Goal: Check status: Check status

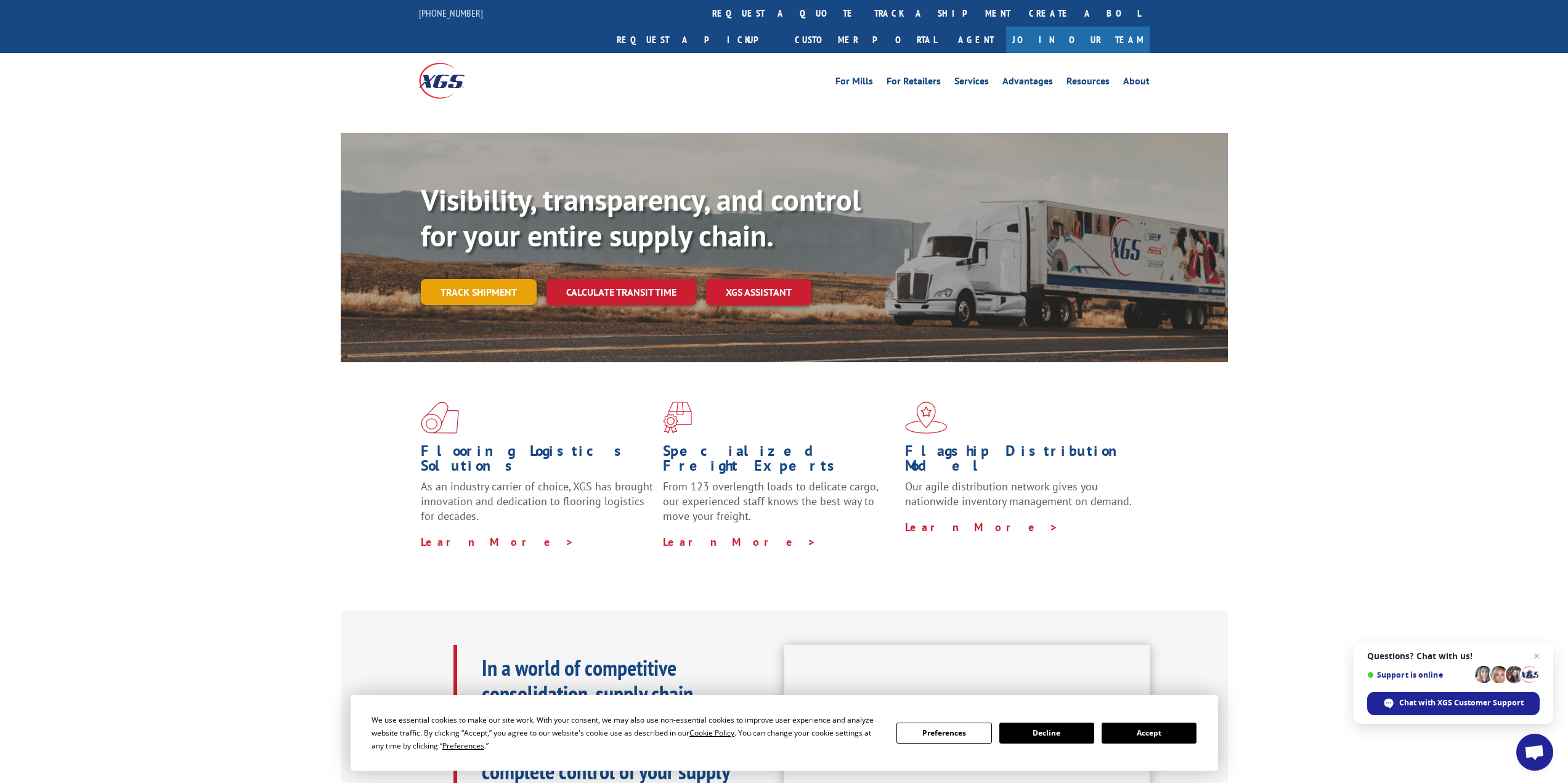
click at [485, 279] on link "Track shipment" at bounding box center [478, 292] width 115 height 26
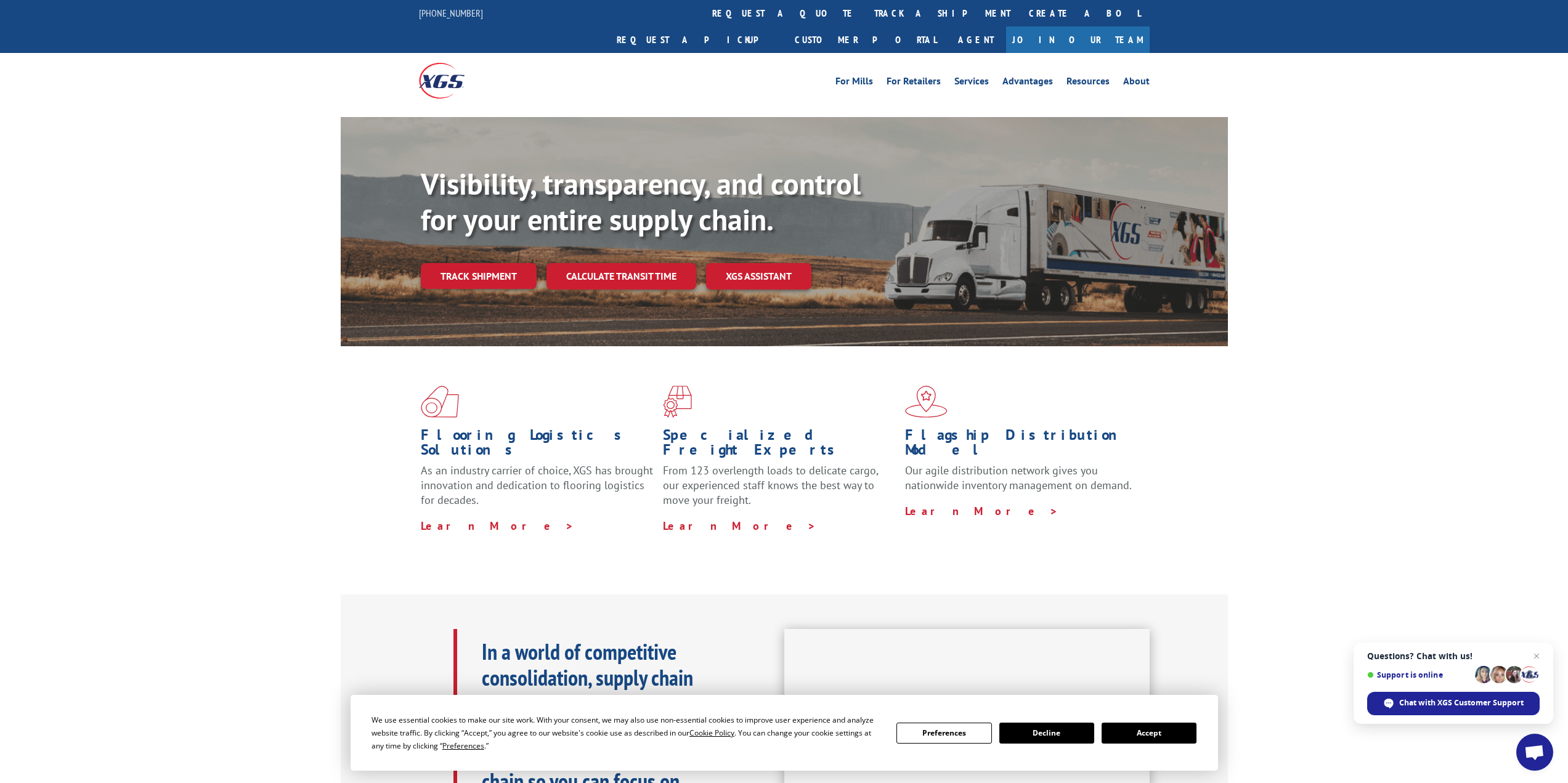
click at [1147, 733] on button "Accept" at bounding box center [1149, 733] width 95 height 21
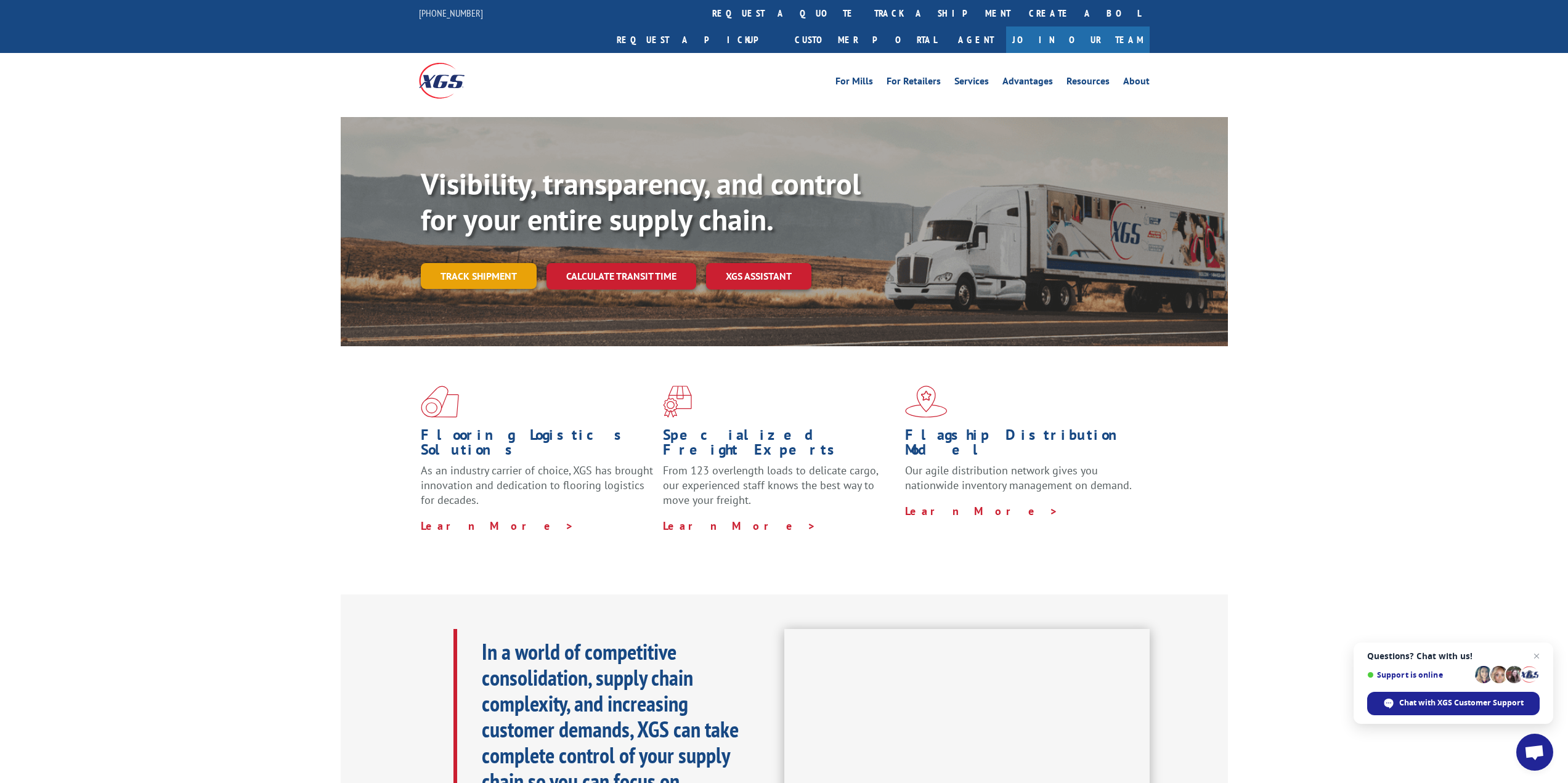
click at [450, 263] on link "Track shipment" at bounding box center [478, 275] width 115 height 26
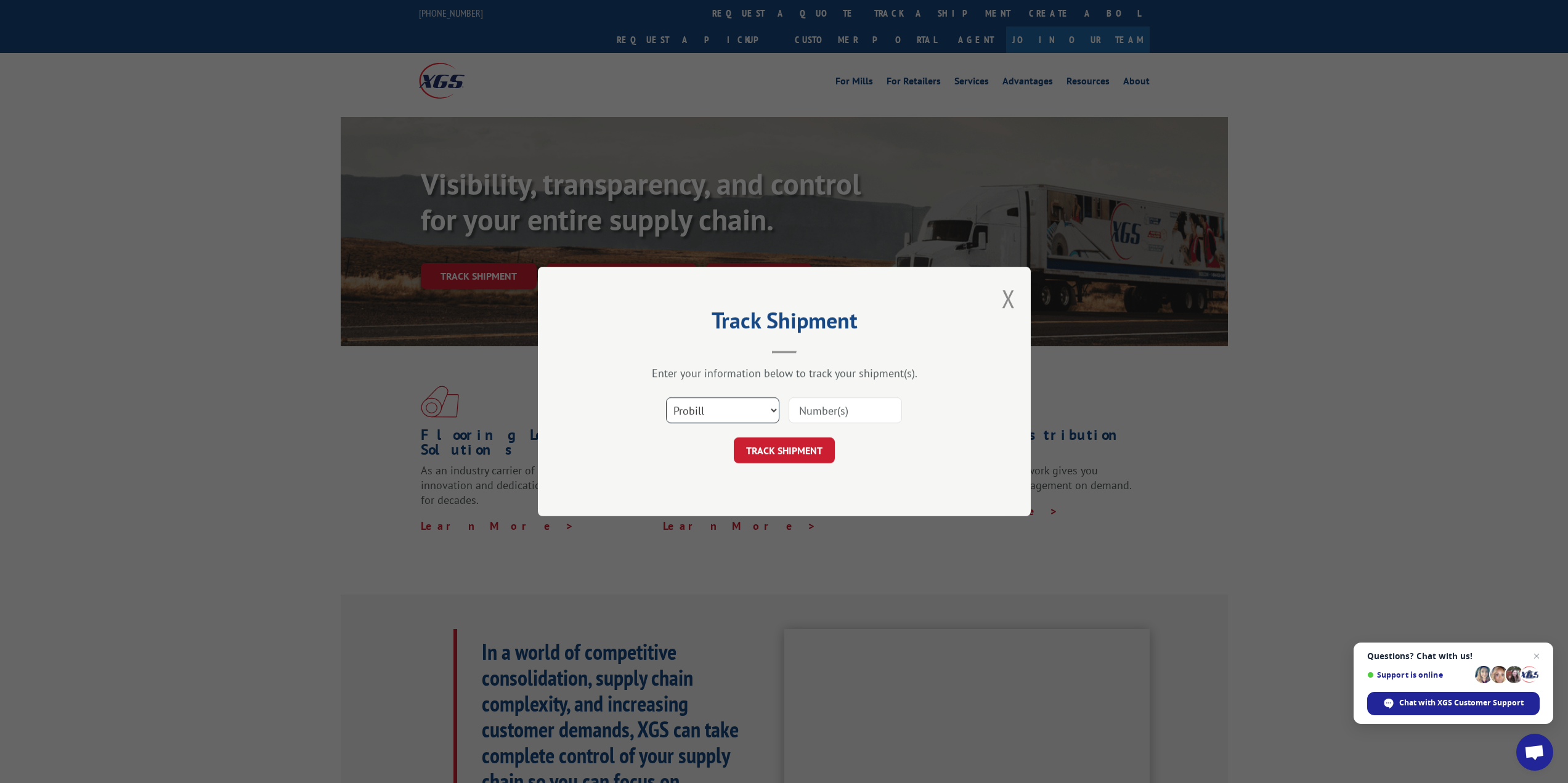
click at [720, 405] on select "Select category... Probill BOL PO" at bounding box center [723, 410] width 113 height 26
select select "bol"
click at [666, 397] on select "Select category... Probill BOL PO" at bounding box center [723, 410] width 113 height 26
click at [814, 412] on input at bounding box center [845, 410] width 113 height 26
type input "1517383"
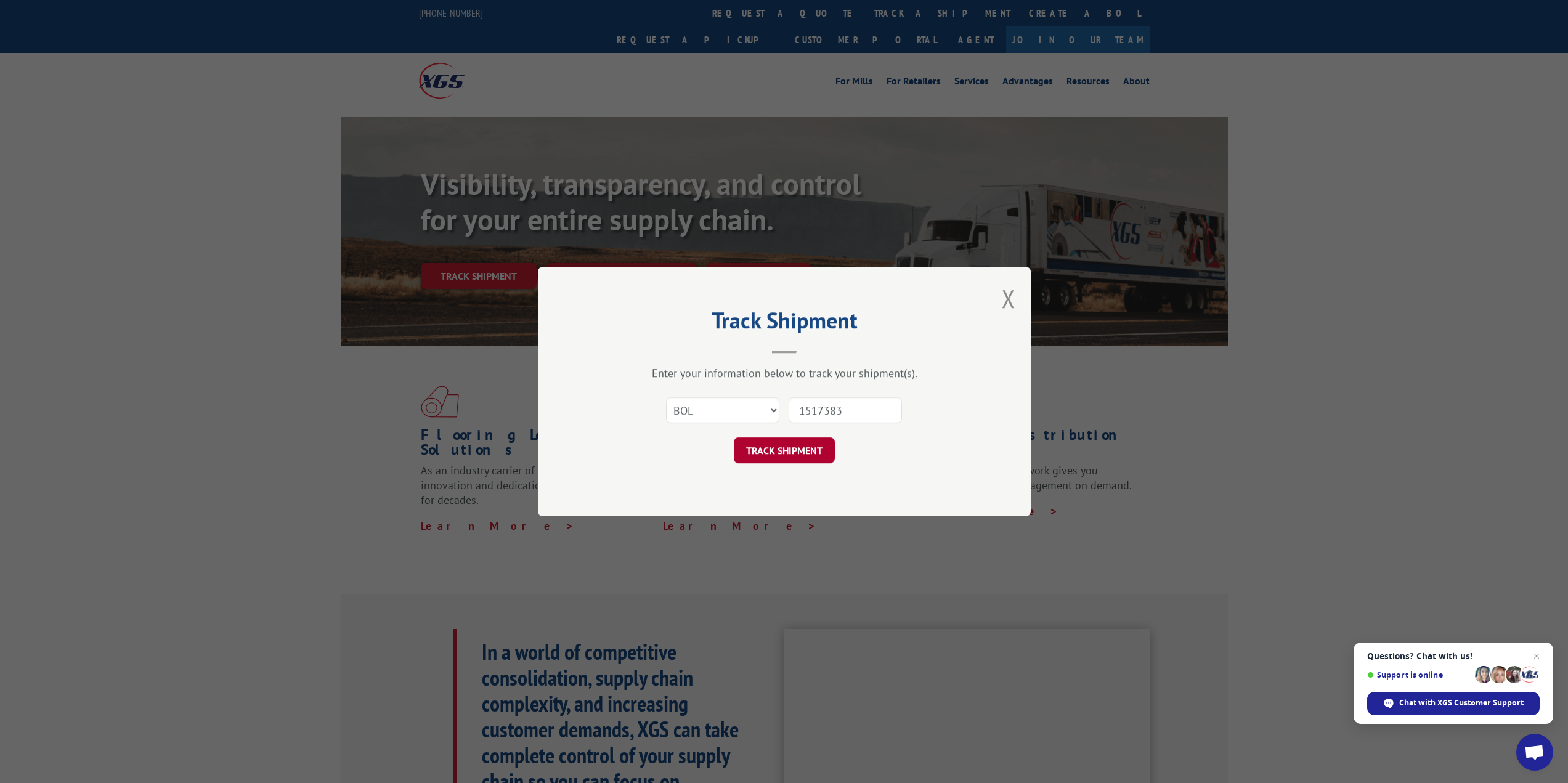
click at [775, 450] on button "TRACK SHIPMENT" at bounding box center [784, 450] width 101 height 26
